Goal: Task Accomplishment & Management: Use online tool/utility

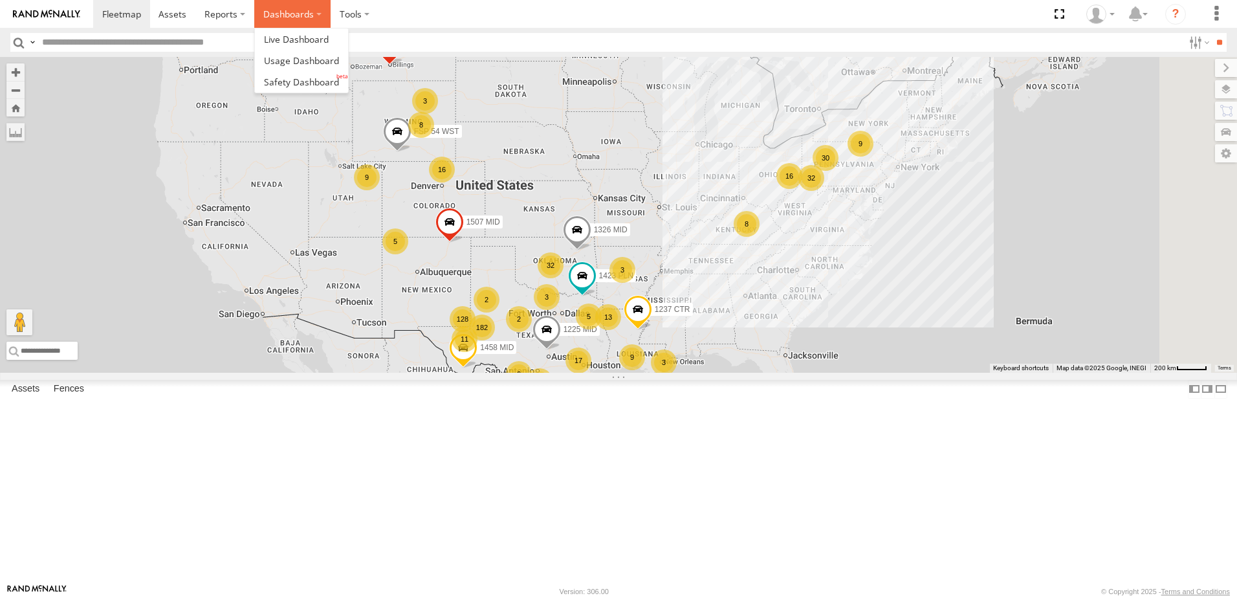
click at [263, 16] on label "Dashboards" at bounding box center [292, 14] width 76 height 28
click at [291, 86] on span at bounding box center [301, 82] width 75 height 12
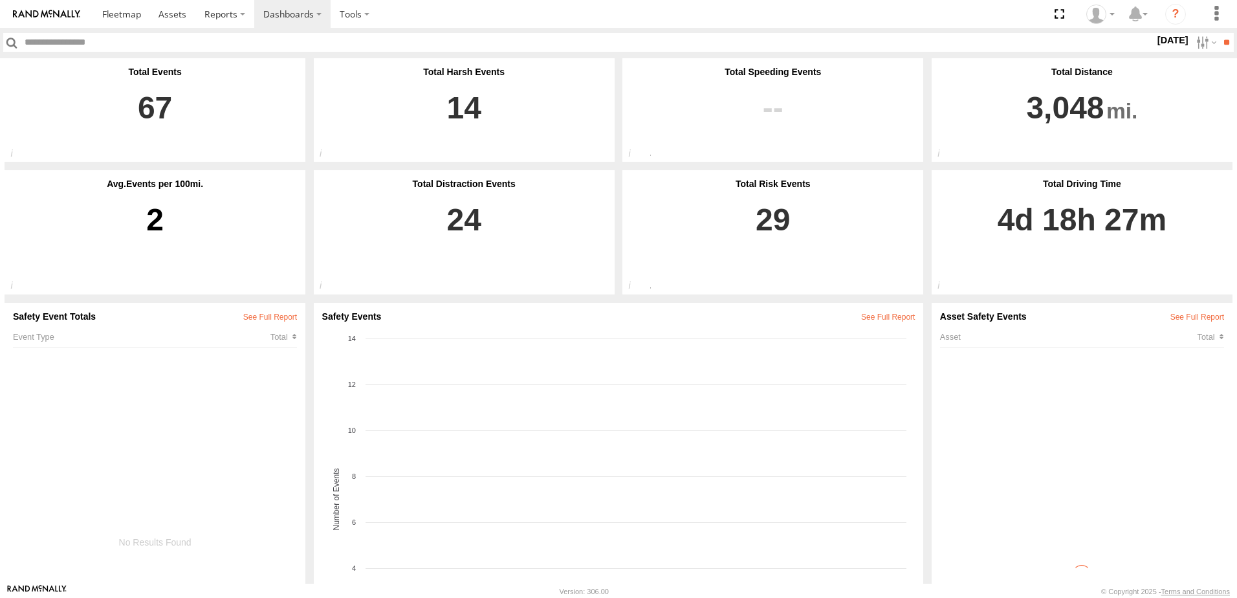
click at [1155, 43] on label "28 Aug 25" at bounding box center [1173, 40] width 36 height 14
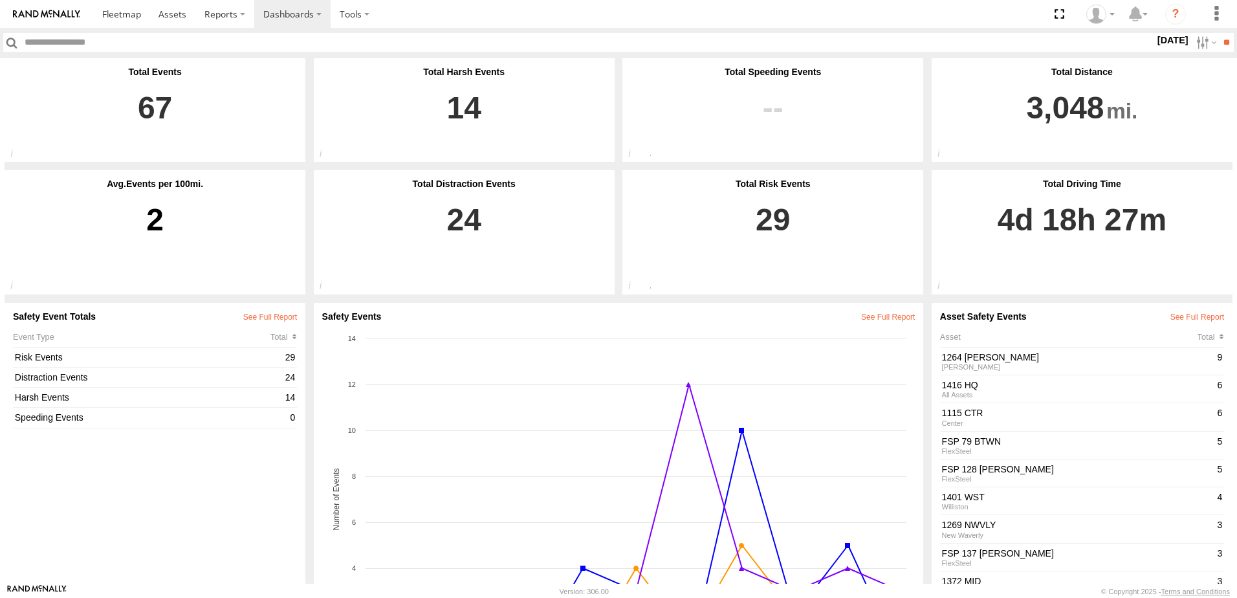
click at [0, 0] on label at bounding box center [0, 0] width 0 height 0
click at [1219, 37] on input "**" at bounding box center [1226, 42] width 15 height 19
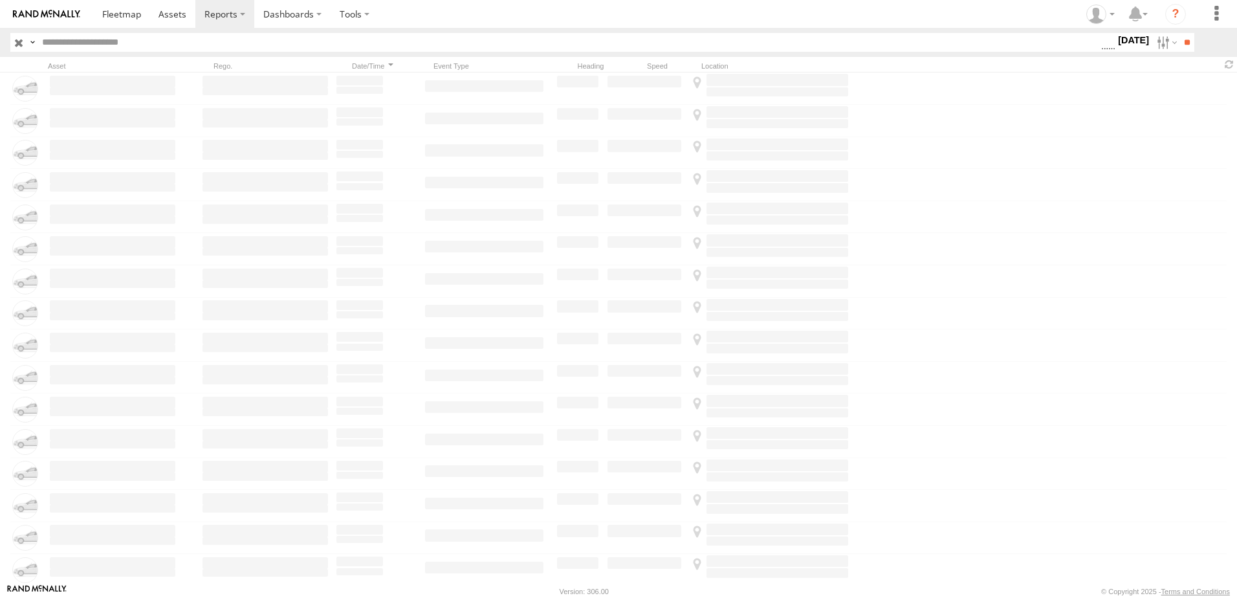
click at [1170, 45] on label at bounding box center [1166, 42] width 28 height 19
click at [0, 0] on span "Driver Distracted" at bounding box center [0, 0] width 0 height 0
click at [0, 0] on span "Food or Drink" at bounding box center [0, 0] width 0 height 0
click at [0, 0] on span "Driver Smoking" at bounding box center [0, 0] width 0 height 0
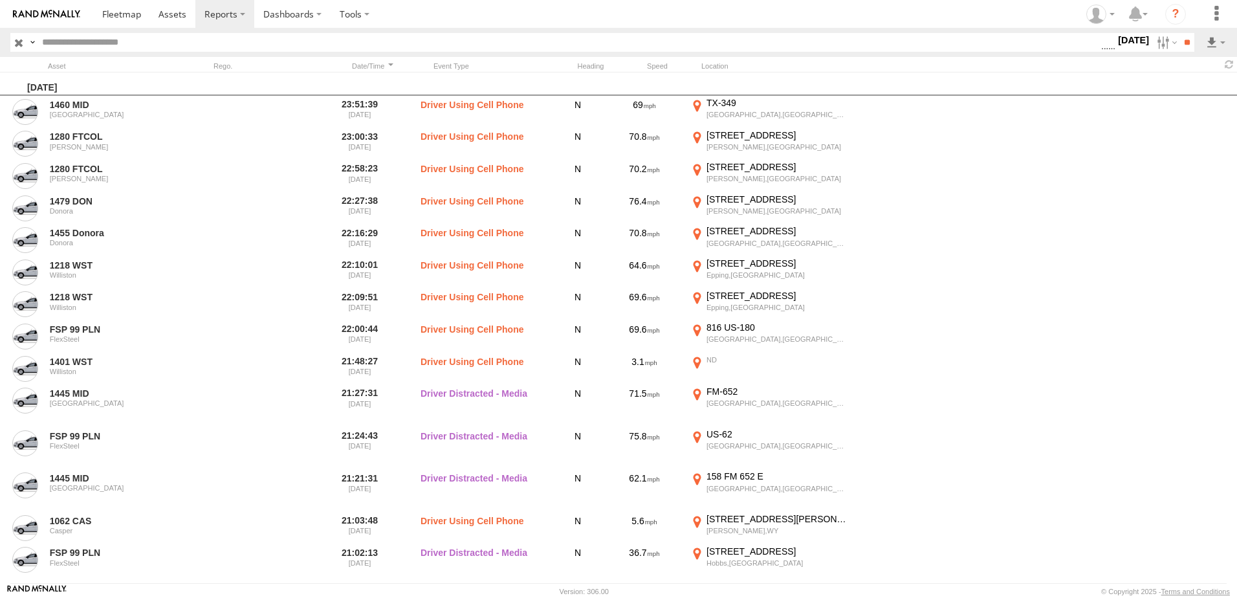
scroll to position [769, 0]
click at [0, 0] on span "Driver Distracted" at bounding box center [0, 0] width 0 height 0
click at [0, 0] on span "Food or Drink" at bounding box center [0, 0] width 0 height 0
click at [0, 0] on span "Driver Smoking" at bounding box center [0, 0] width 0 height 0
click at [1180, 42] on input "**" at bounding box center [1187, 42] width 15 height 19
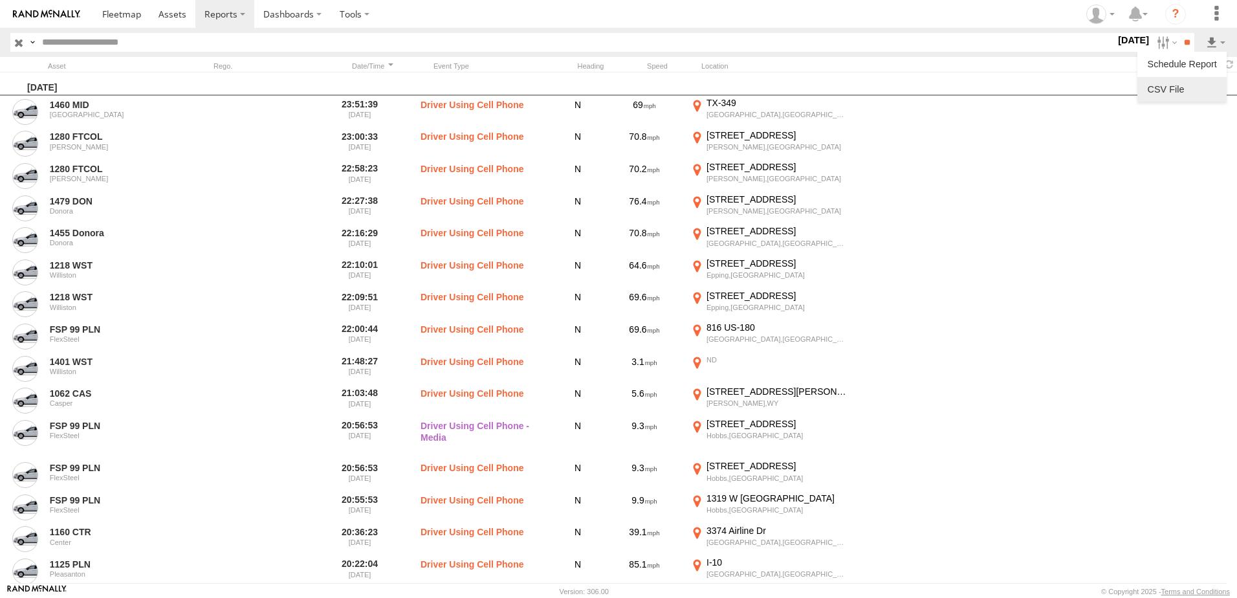
click at [1198, 86] on link at bounding box center [1182, 89] width 79 height 19
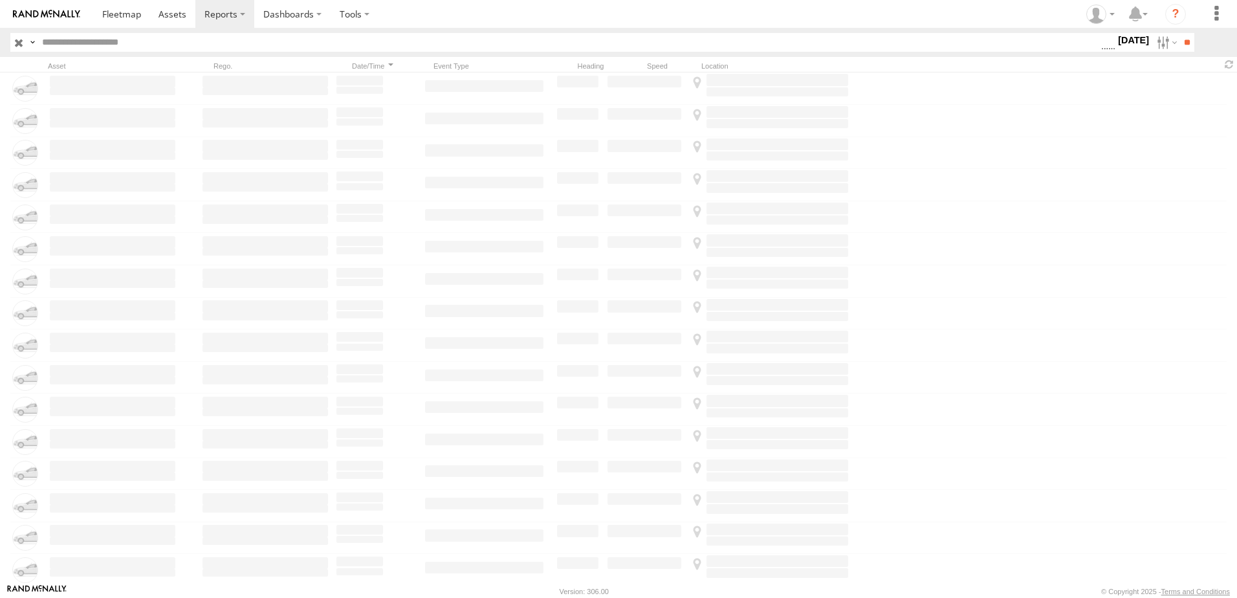
click at [1115, 38] on label "[DATE]" at bounding box center [1133, 40] width 36 height 14
click at [0, 0] on span "Seatbelt Alarm" at bounding box center [0, 0] width 0 height 0
click at [0, 0] on span "Possible Fatigue" at bounding box center [0, 0] width 0 height 0
click at [0, 0] on span "Lane Departure" at bounding box center [0, 0] width 0 height 0
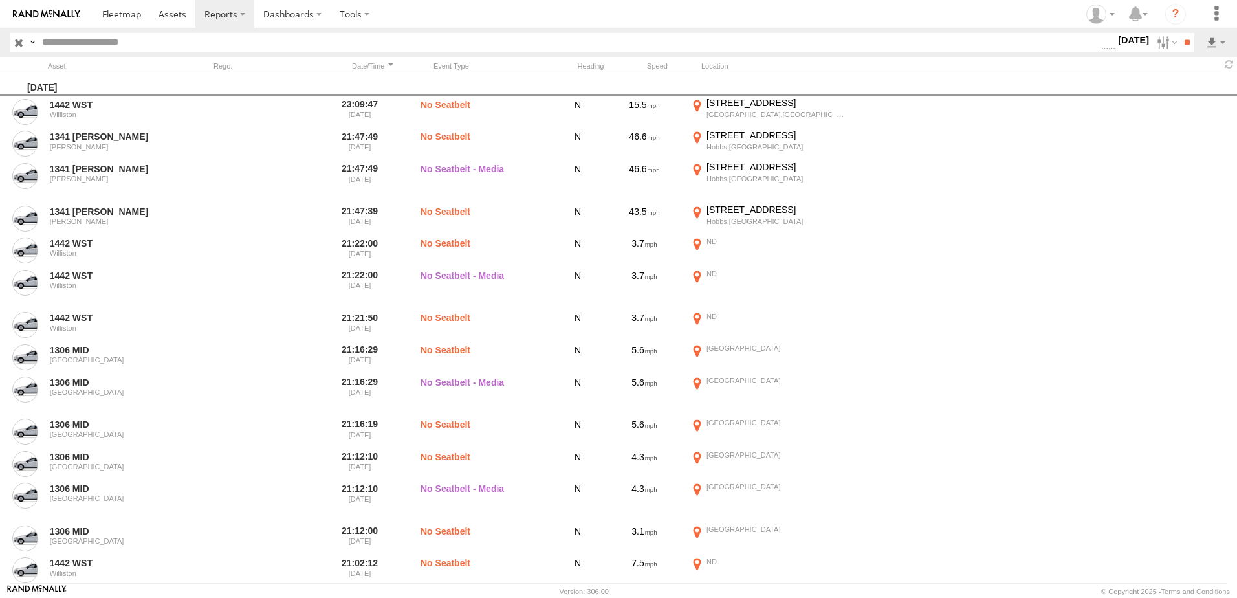
click at [0, 0] on span "No Driver Detected" at bounding box center [0, 0] width 0 height 0
click at [0, 0] on span "Tailgating" at bounding box center [0, 0] width 0 height 0
click at [0, 0] on span "Seatbelt Alarm" at bounding box center [0, 0] width 0 height 0
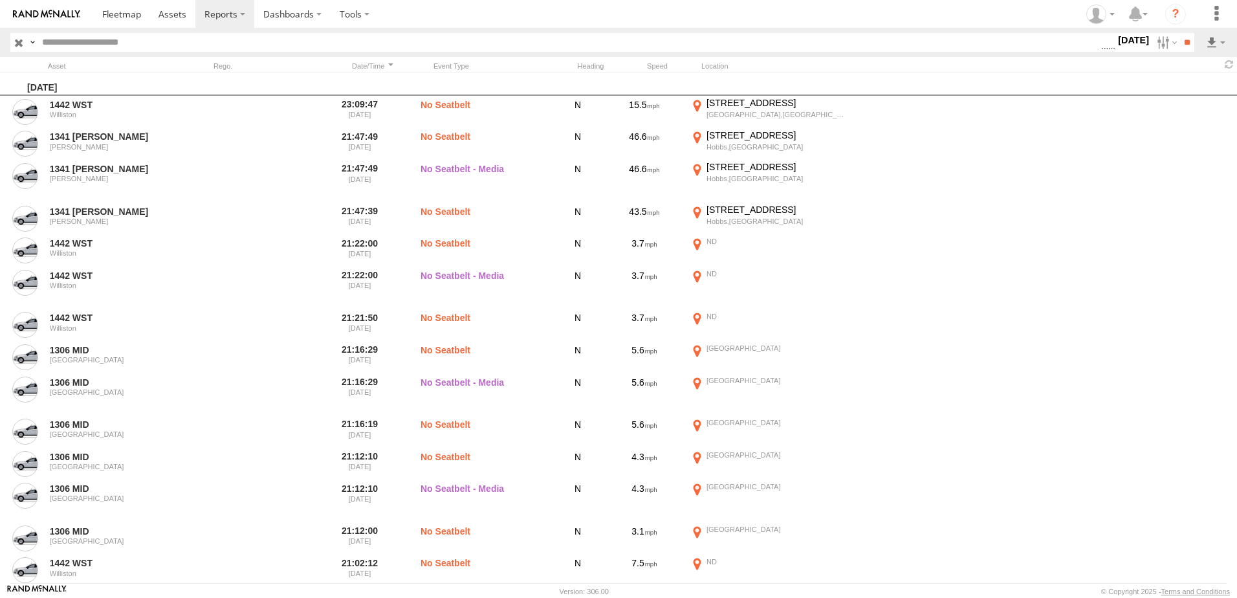
click at [0, 0] on span "Possible Fatigue" at bounding box center [0, 0] width 0 height 0
click at [0, 0] on span "No Driver Detected" at bounding box center [0, 0] width 0 height 0
click at [1181, 44] on input "**" at bounding box center [1187, 42] width 15 height 19
click at [1185, 85] on link at bounding box center [1182, 89] width 79 height 19
click at [835, 18] on section at bounding box center [663, 14] width 1141 height 28
